Goal: Complete application form: Complete application form

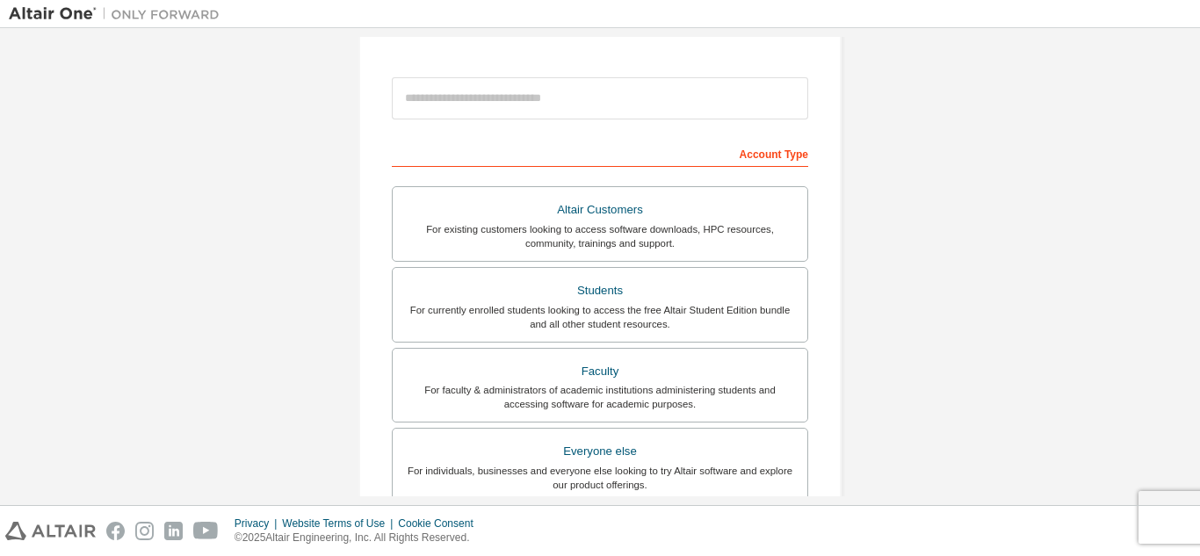
scroll to position [178, 0]
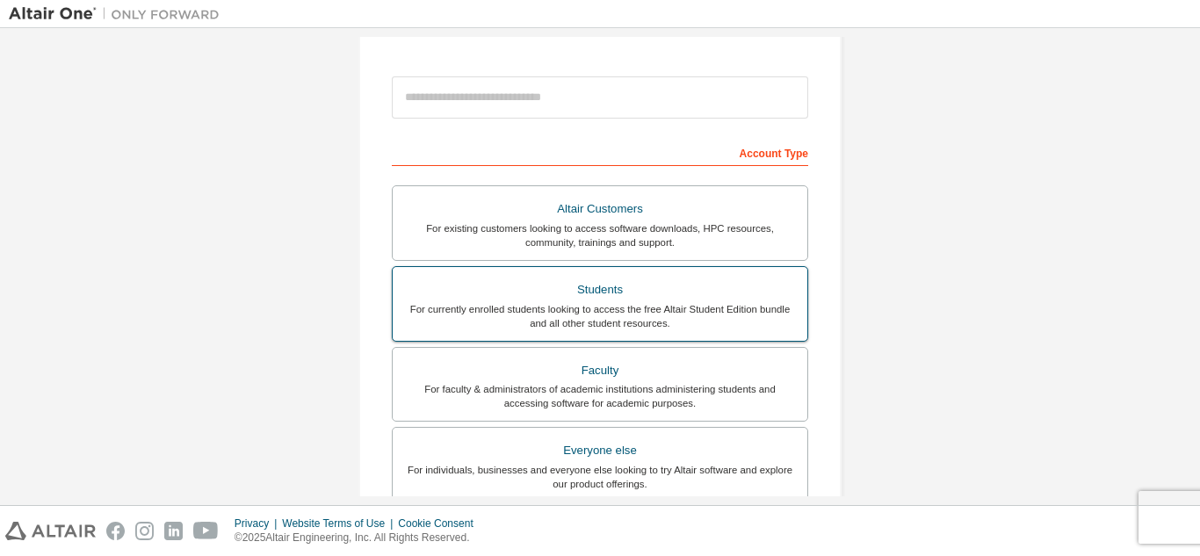
click at [594, 287] on div "Students" at bounding box center [599, 289] width 393 height 25
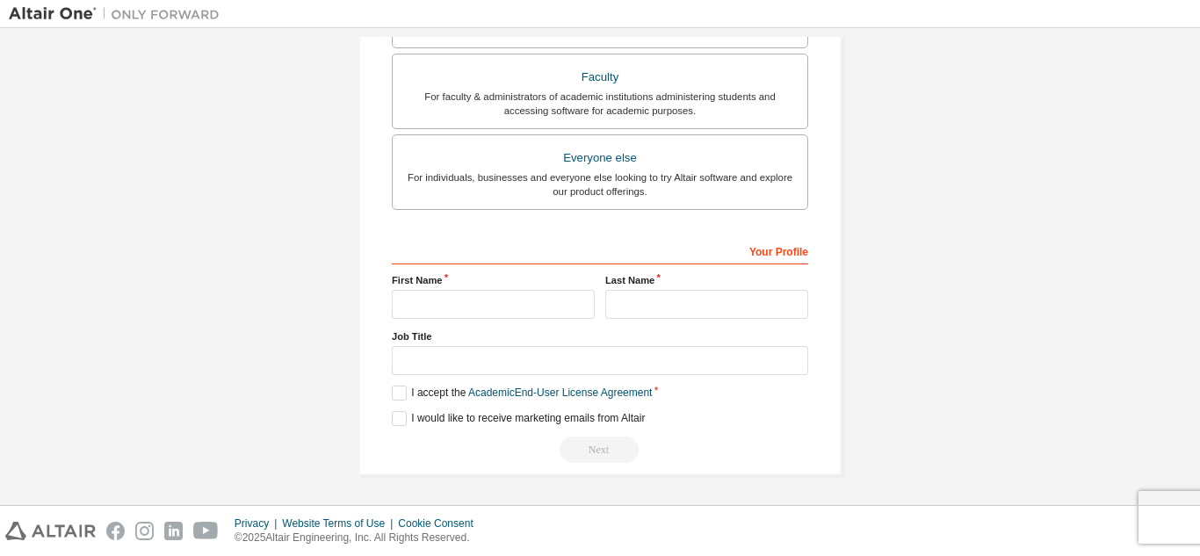
scroll to position [516, 0]
click at [515, 293] on input "text" at bounding box center [493, 304] width 203 height 29
type input "*****"
type input "*"
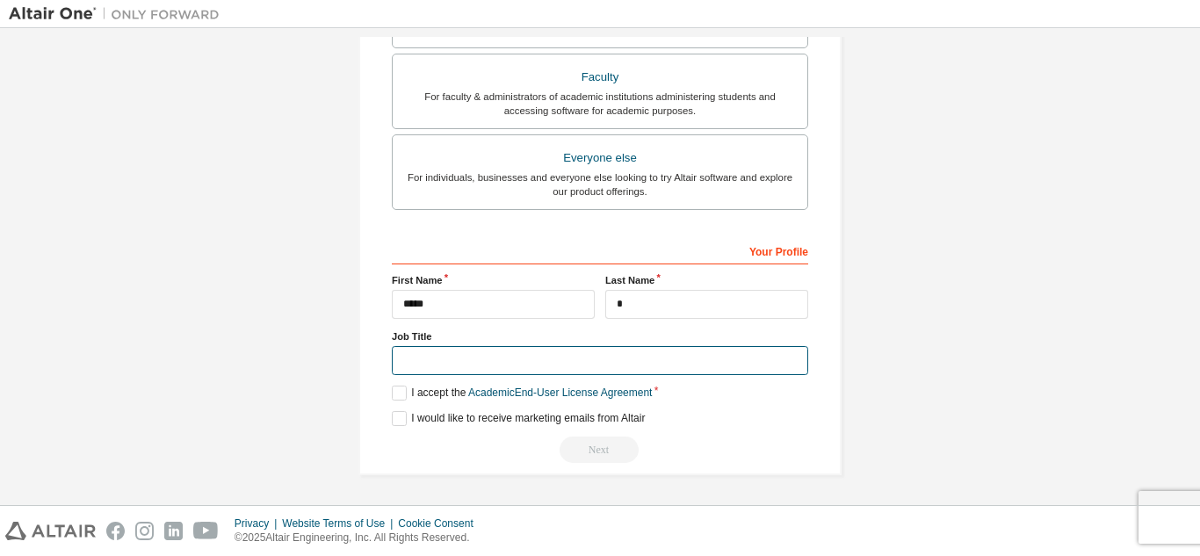
click at [501, 369] on input "text" at bounding box center [600, 360] width 416 height 29
type input "*******"
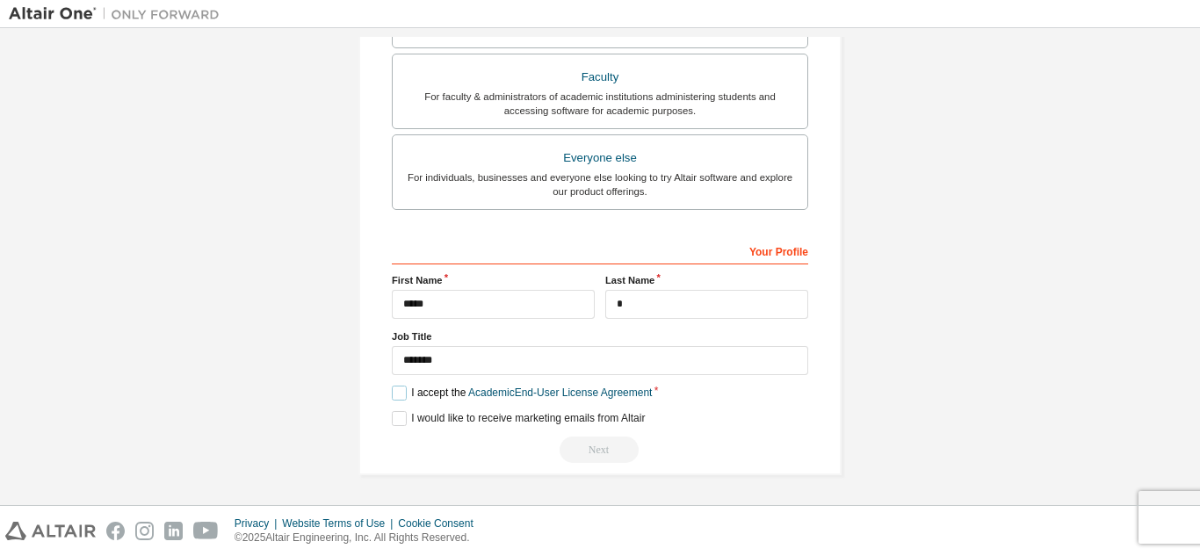
click at [406, 388] on label "I accept the Academic End-User License Agreement" at bounding box center [522, 393] width 260 height 15
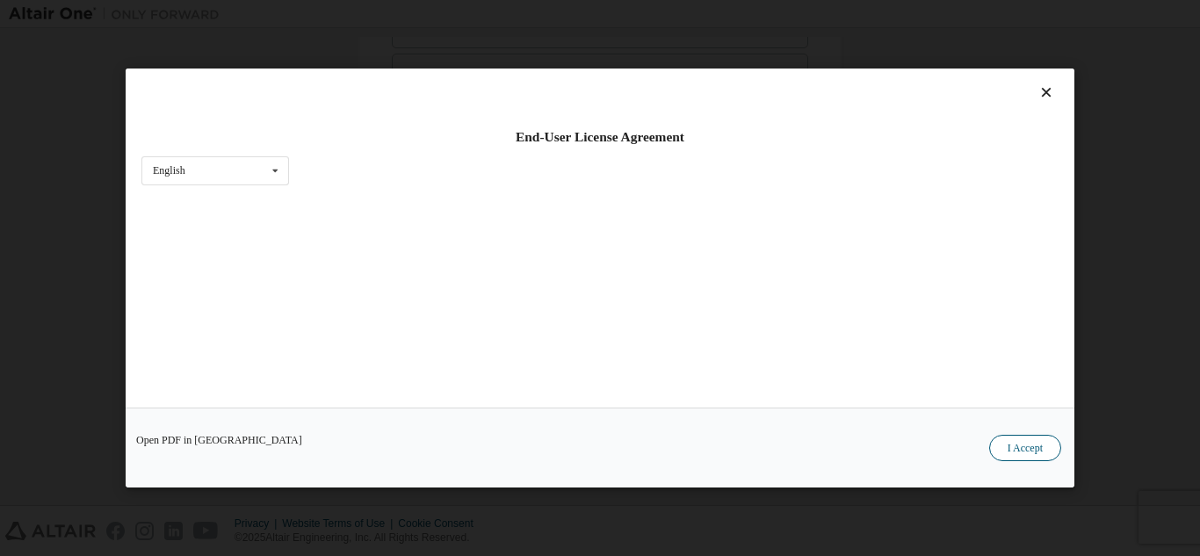
click at [1019, 455] on button "I Accept" at bounding box center [1025, 448] width 72 height 26
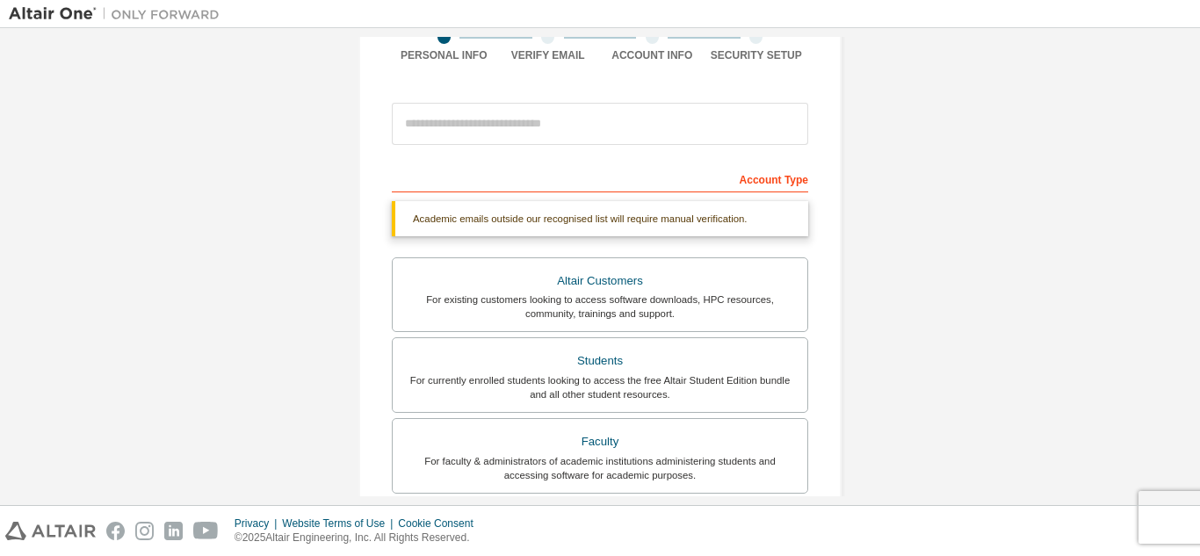
scroll to position [151, 0]
click at [604, 126] on input "email" at bounding box center [600, 125] width 416 height 42
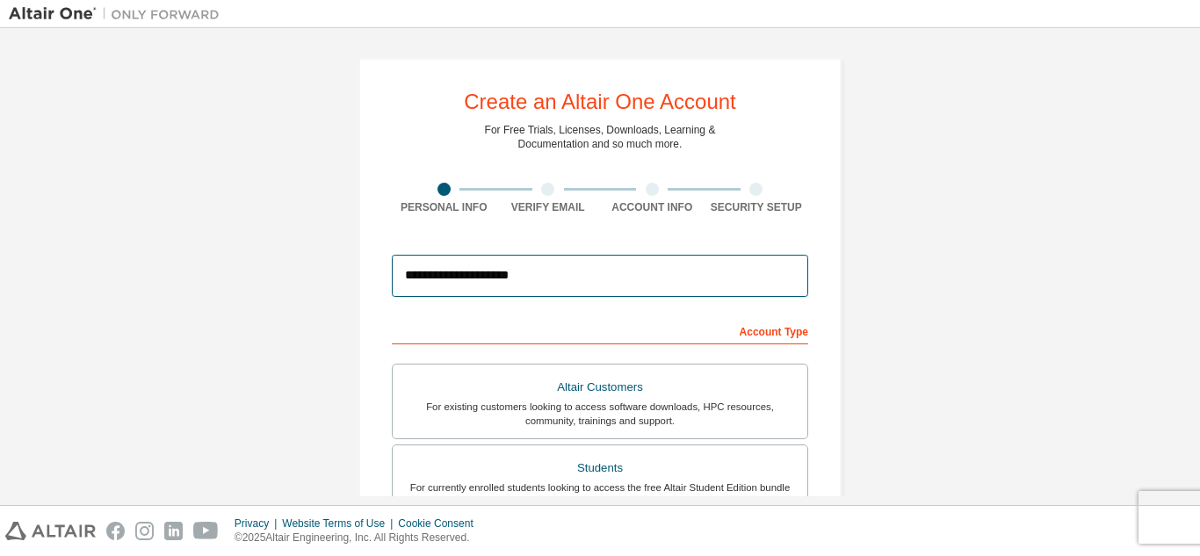
scroll to position [471, 0]
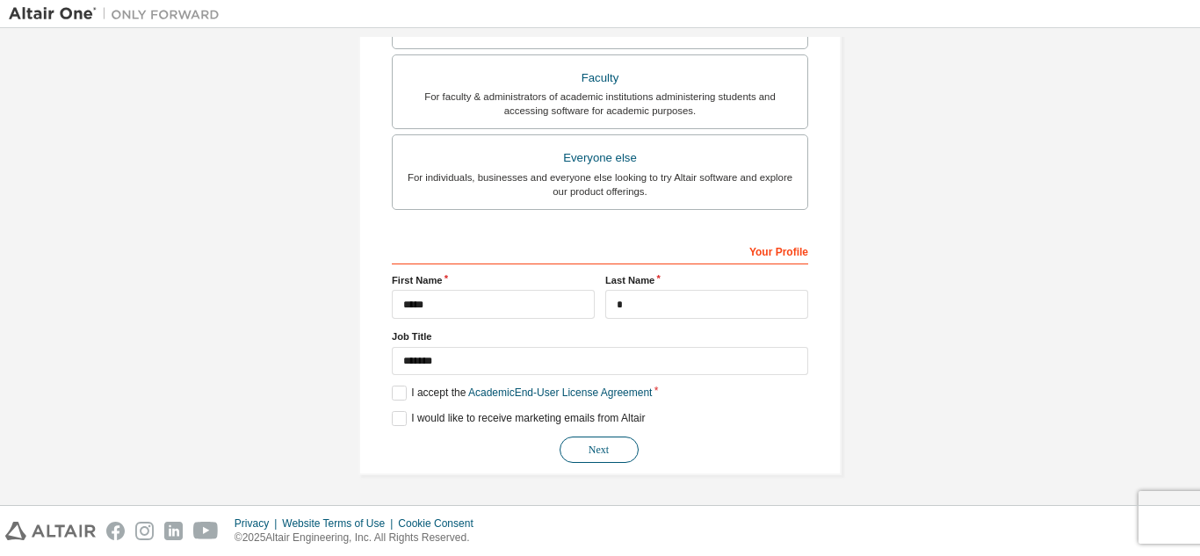
type input "**********"
click at [602, 451] on button "Next" at bounding box center [598, 449] width 79 height 26
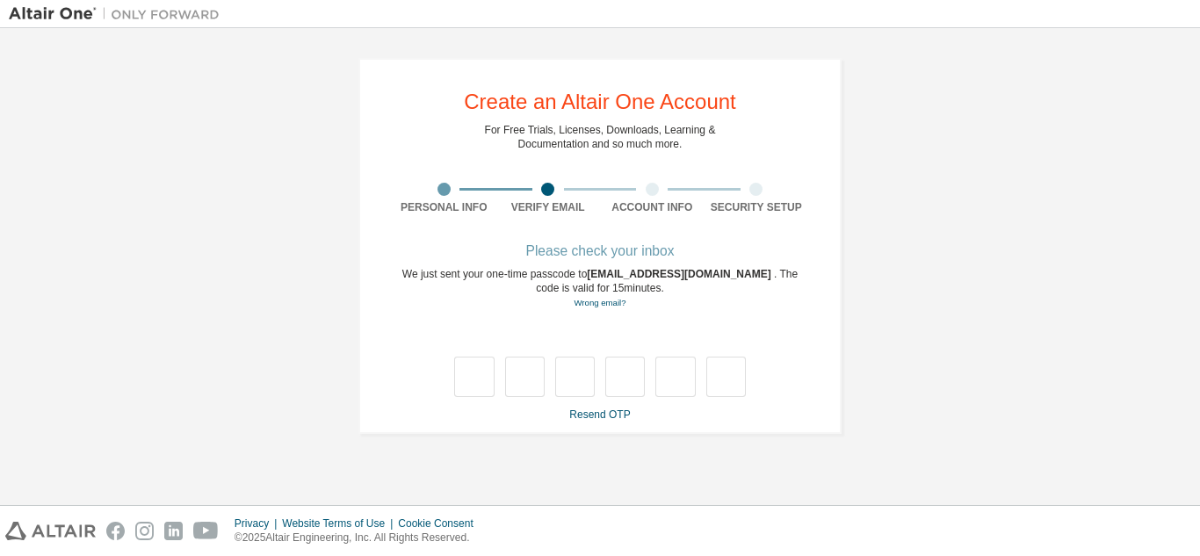
scroll to position [0, 0]
type input "*"
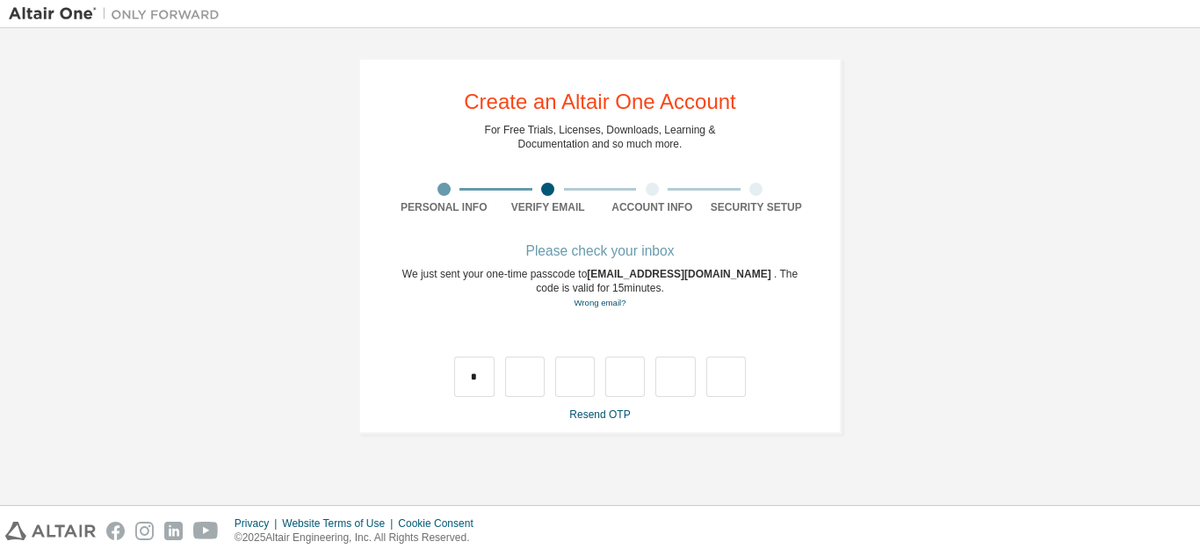
type input "*"
